Goal: Task Accomplishment & Management: Use online tool/utility

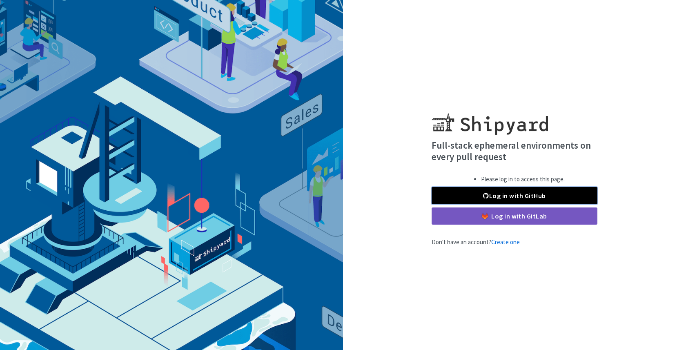
click at [485, 195] on span at bounding box center [486, 195] width 6 height 7
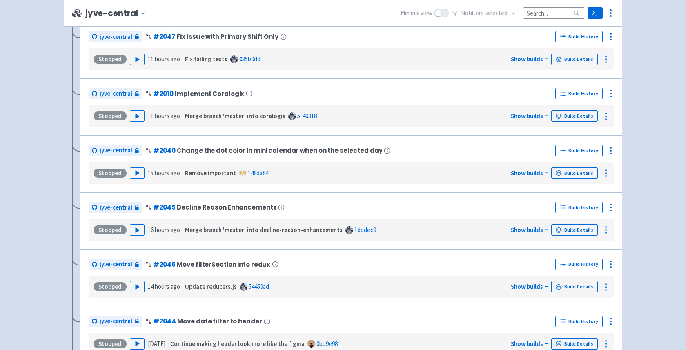
scroll to position [1931, 0]
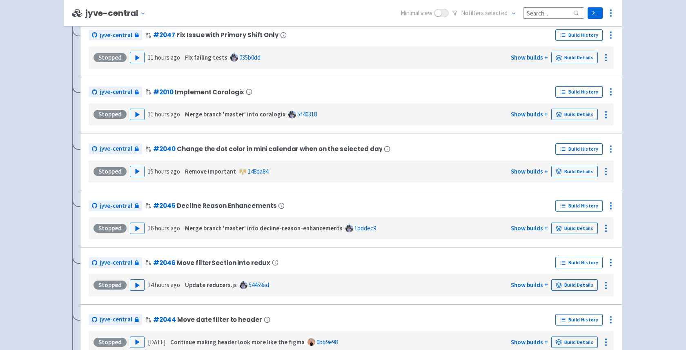
click at [135, 171] on div "Stopped Play 15 hours ago Remove important 148da84 Show builds + Build Details" at bounding box center [351, 172] width 518 height 16
click at [137, 173] on polygon "button" at bounding box center [137, 171] width 4 height 4
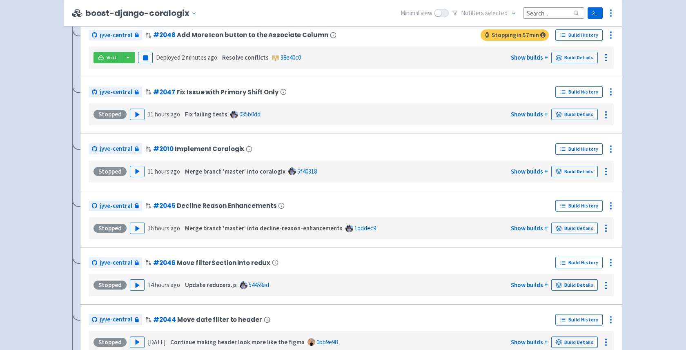
scroll to position [1760, 0]
